Goal: Find specific page/section: Find specific page/section

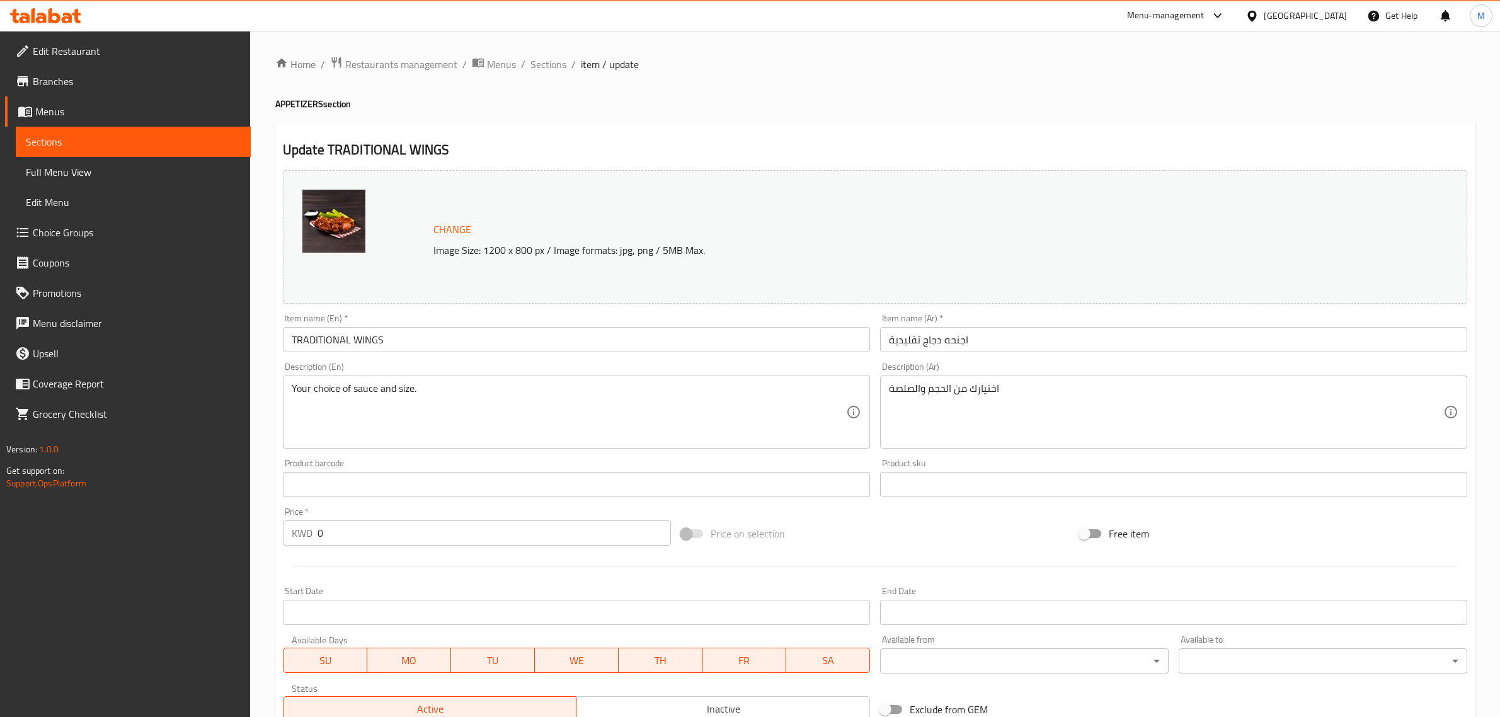
scroll to position [588, 0]
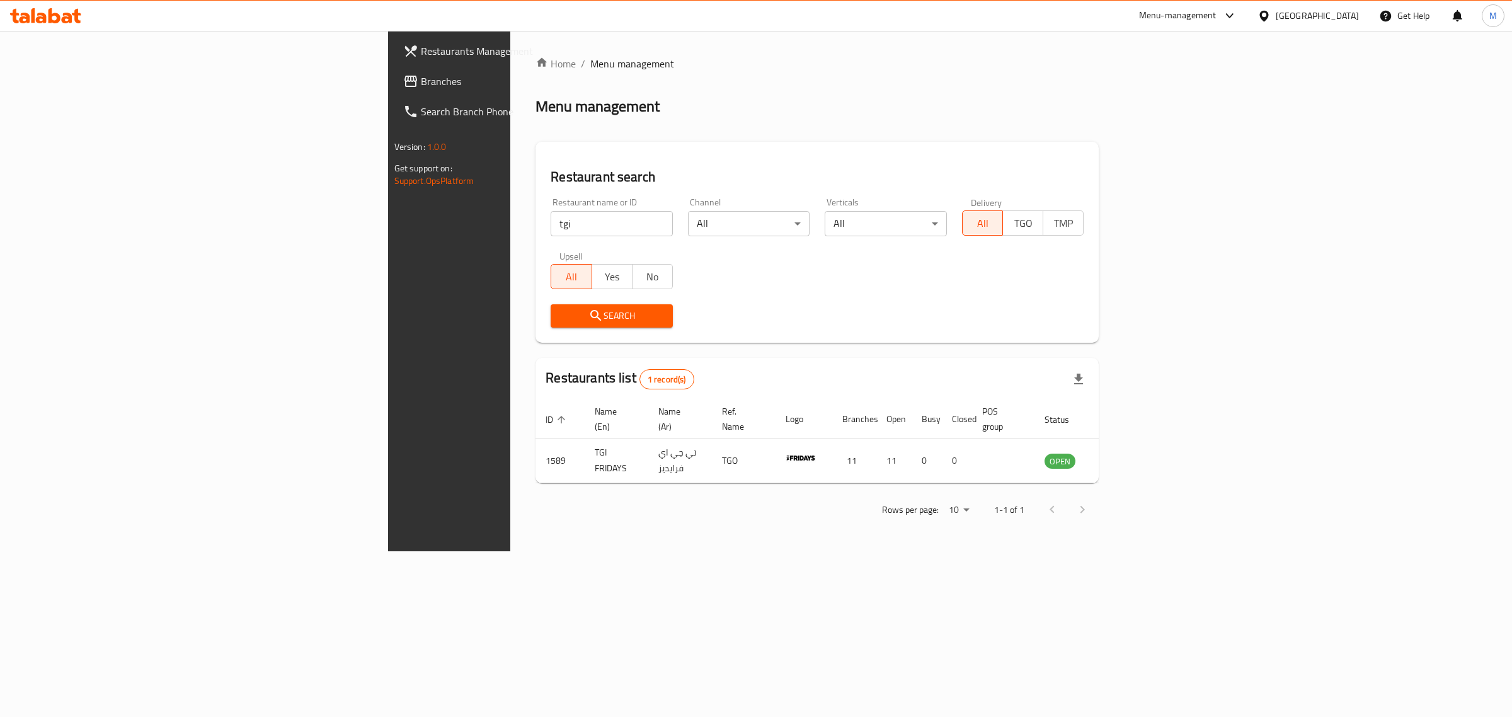
click at [550, 222] on input "tgi" at bounding box center [611, 223] width 122 height 25
paste input "656994"
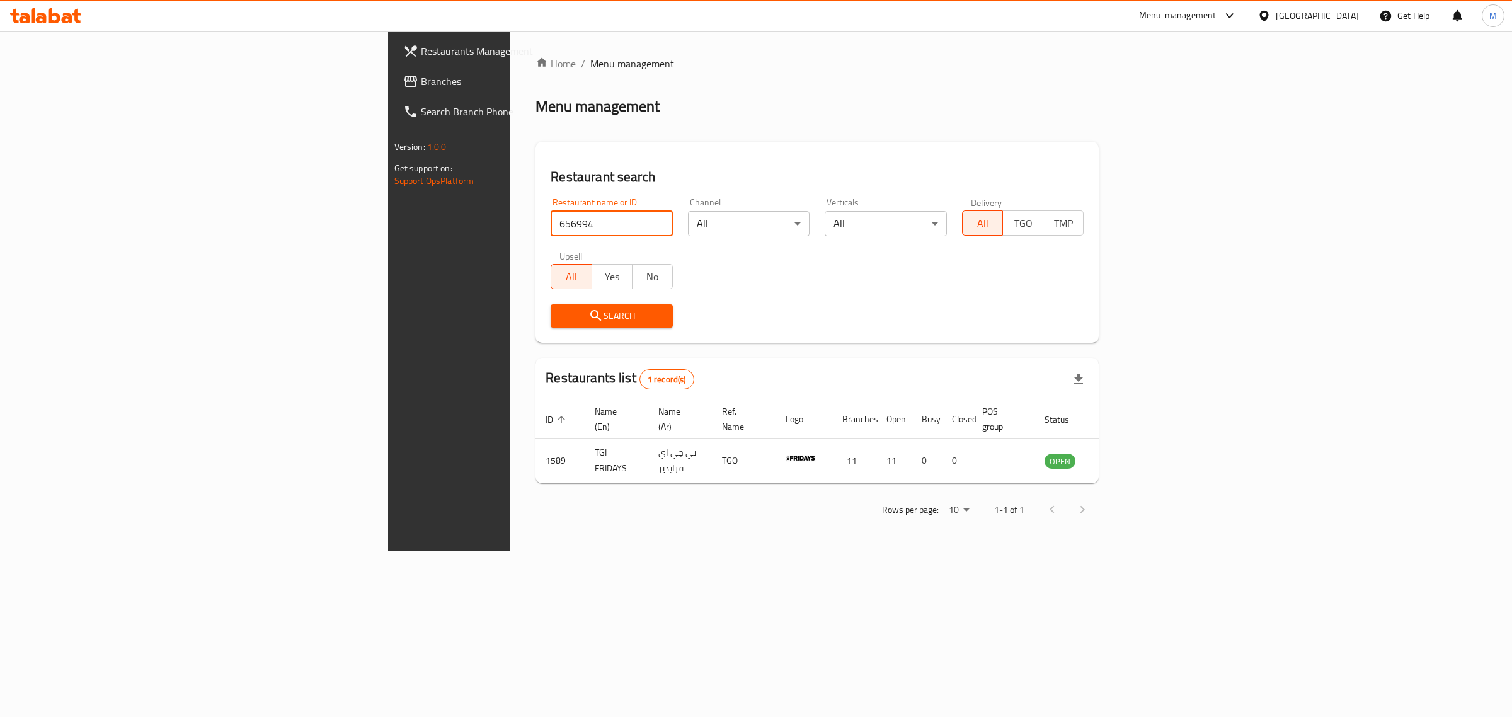
type input "656994"
click button "Search" at bounding box center [611, 315] width 122 height 23
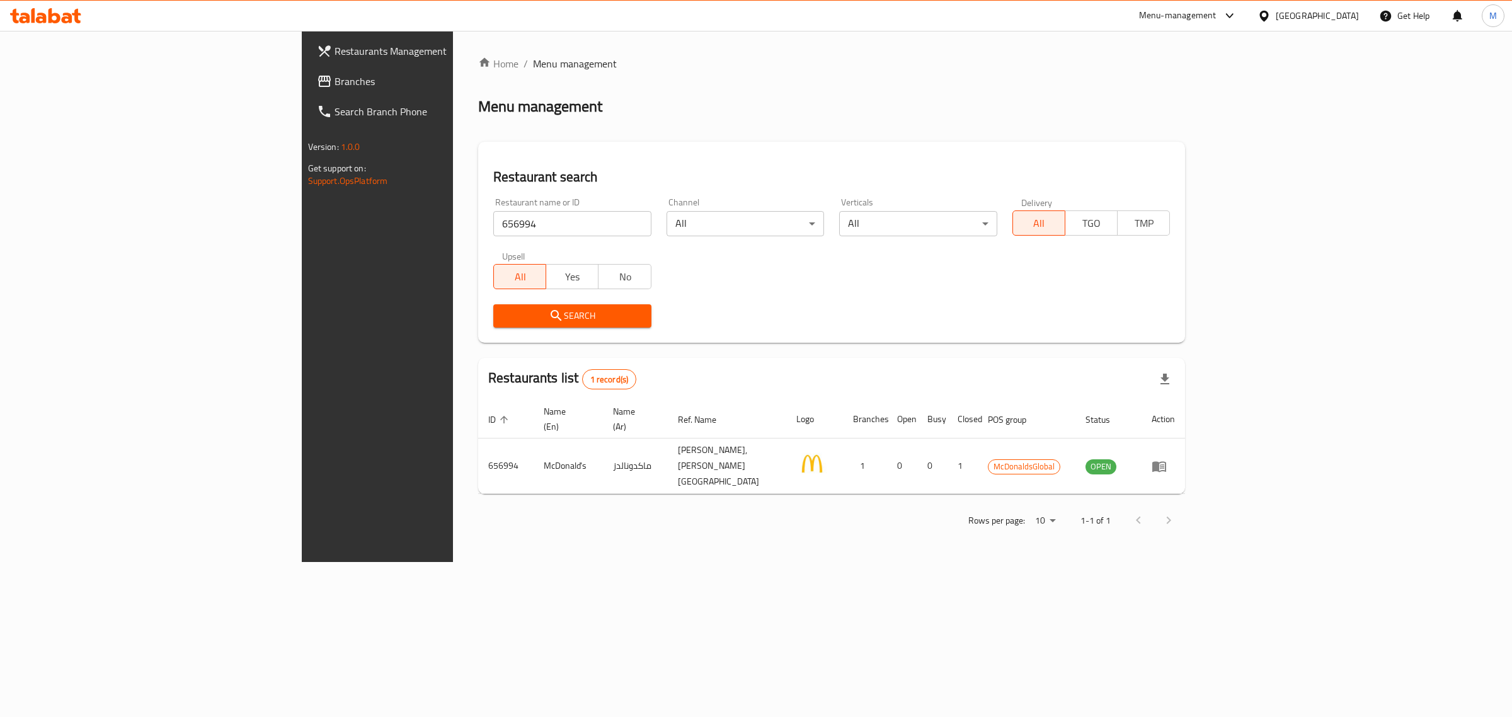
click at [1233, 16] on icon at bounding box center [1229, 15] width 8 height 5
click at [1164, 230] on div "Restaurant-Management" at bounding box center [1165, 227] width 99 height 14
